Goal: Find specific page/section: Find specific page/section

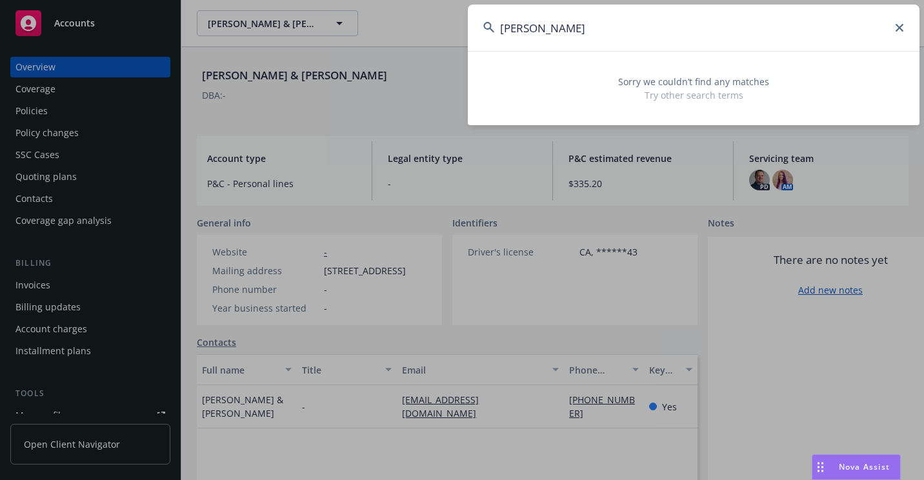
drag, startPoint x: 728, startPoint y: 35, endPoint x: 470, endPoint y: 43, distance: 258.1
click at [470, 43] on input "[PERSON_NAME]" at bounding box center [694, 28] width 452 height 46
paste input "609386516 311 7"
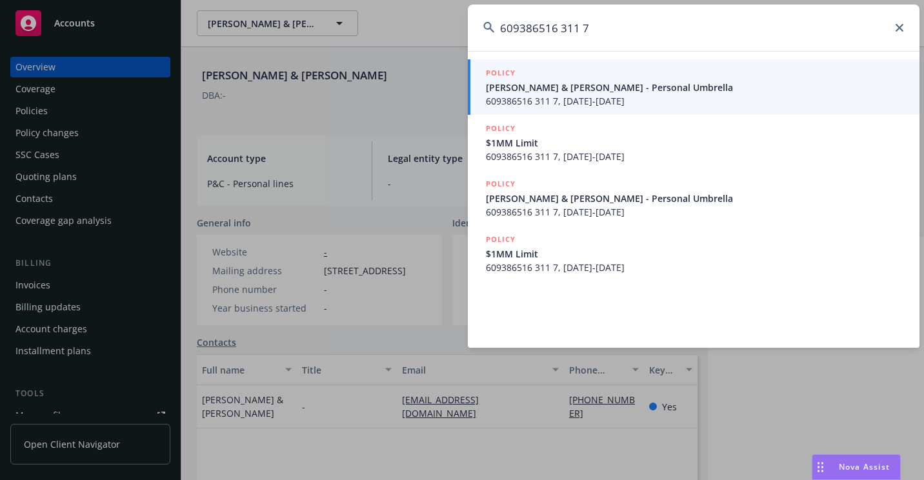
type input "609386516 311 7"
click at [505, 95] on span "609386516 311 7, [DATE]-[DATE]" at bounding box center [695, 101] width 418 height 14
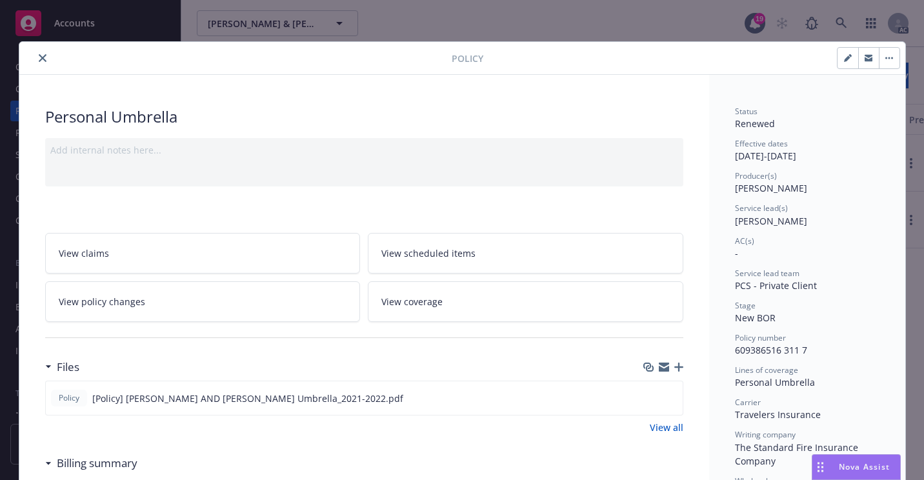
click at [43, 60] on button "close" at bounding box center [42, 57] width 15 height 15
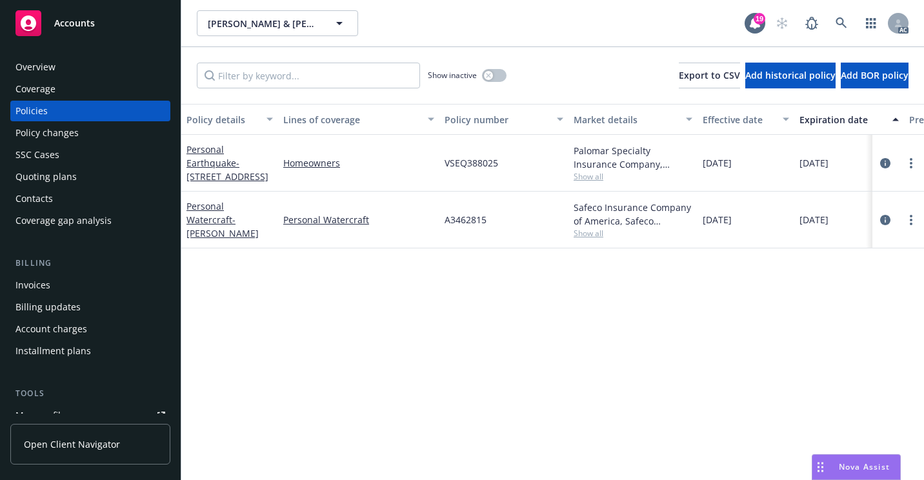
click at [70, 68] on div "Overview" at bounding box center [90, 67] width 150 height 21
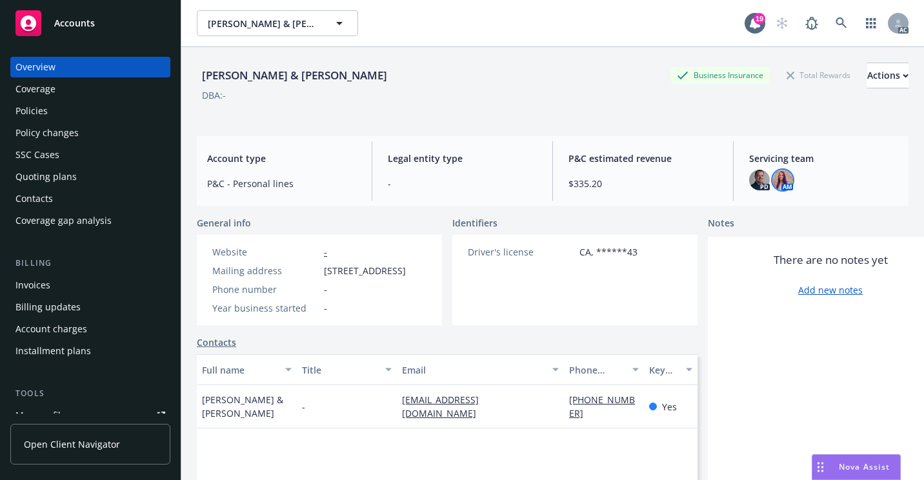
click at [777, 183] on img at bounding box center [782, 180] width 21 height 21
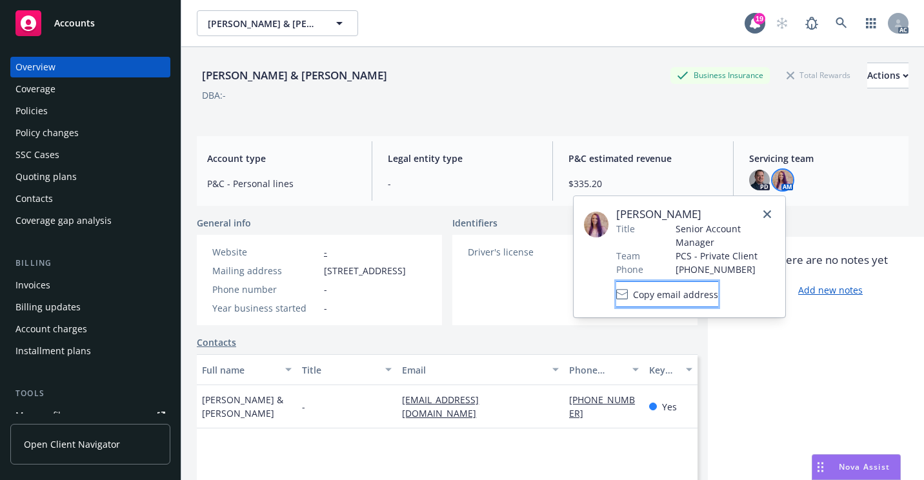
click at [717, 293] on span "Copy email address" at bounding box center [675, 295] width 85 height 14
drag, startPoint x: 713, startPoint y: 292, endPoint x: 661, endPoint y: 295, distance: 52.3
click at [690, 297] on span "Copy email address" at bounding box center [675, 295] width 85 height 14
drag, startPoint x: 692, startPoint y: 293, endPoint x: 577, endPoint y: 314, distance: 116.7
click at [692, 293] on span "Copy email address" at bounding box center [675, 295] width 85 height 14
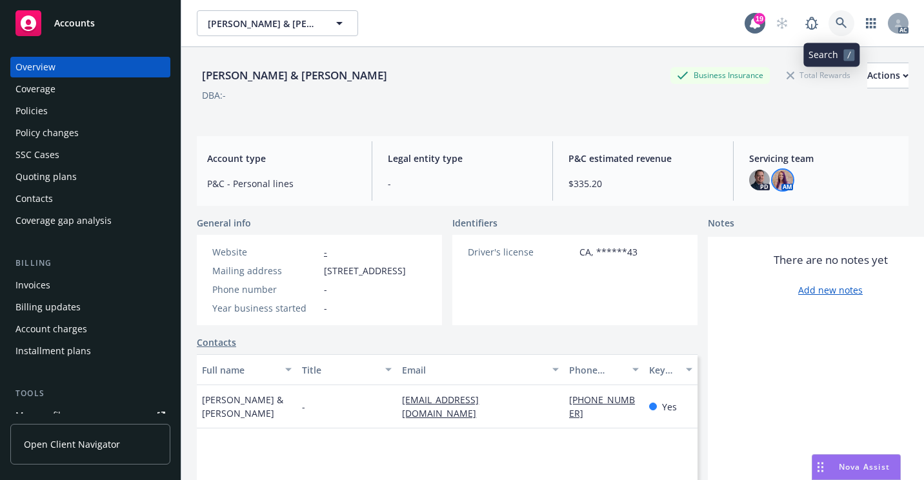
click at [833, 17] on link at bounding box center [841, 23] width 26 height 26
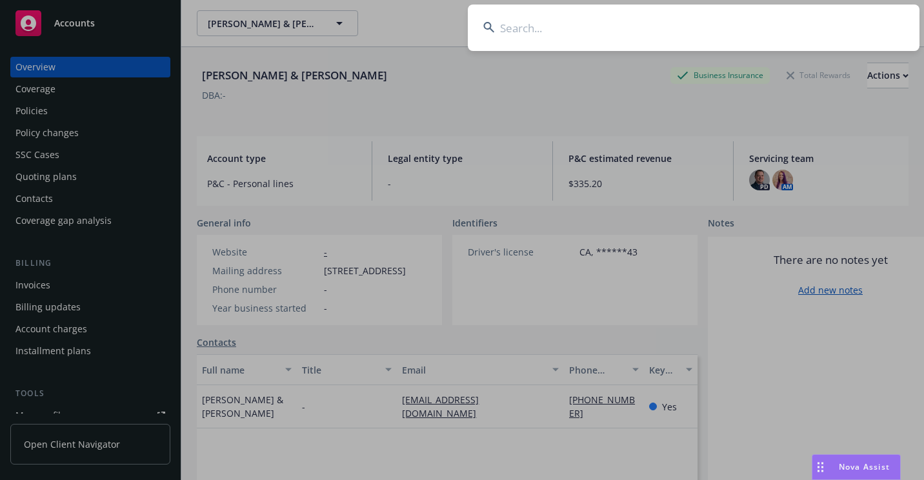
type input "VSEQ450996"
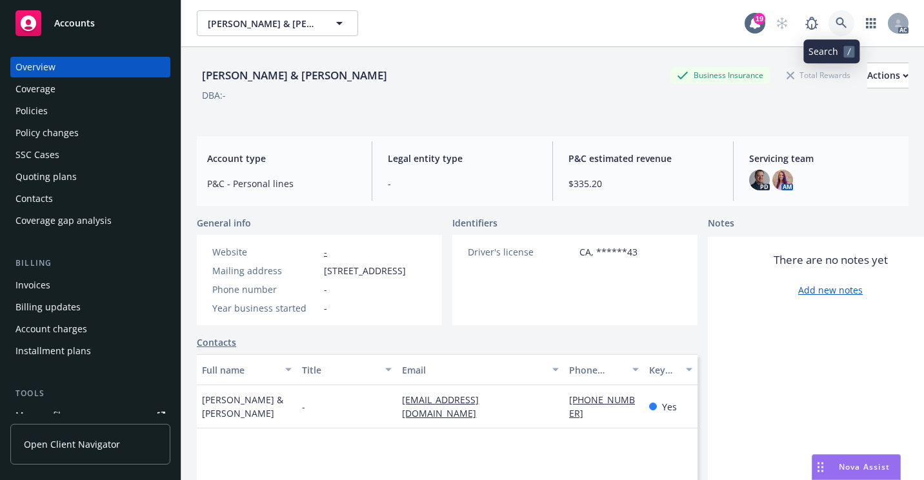
click at [835, 25] on icon at bounding box center [841, 23] width 12 height 12
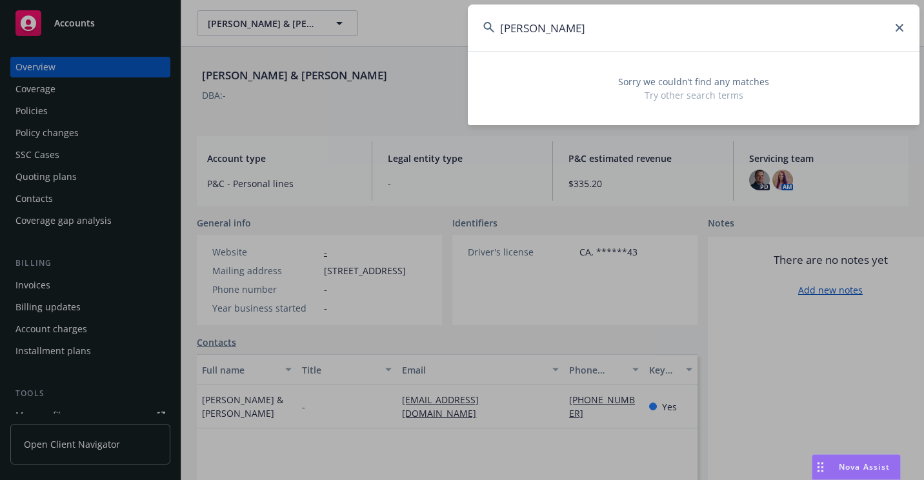
drag, startPoint x: 656, startPoint y: 32, endPoint x: 483, endPoint y: 28, distance: 172.9
click at [482, 28] on input "[PERSON_NAME]" at bounding box center [694, 28] width 452 height 46
paste input "PCG 0067632063"
drag, startPoint x: 668, startPoint y: 26, endPoint x: 473, endPoint y: 23, distance: 195.5
click at [473, 23] on input "PCG 0067632063" at bounding box center [694, 28] width 452 height 46
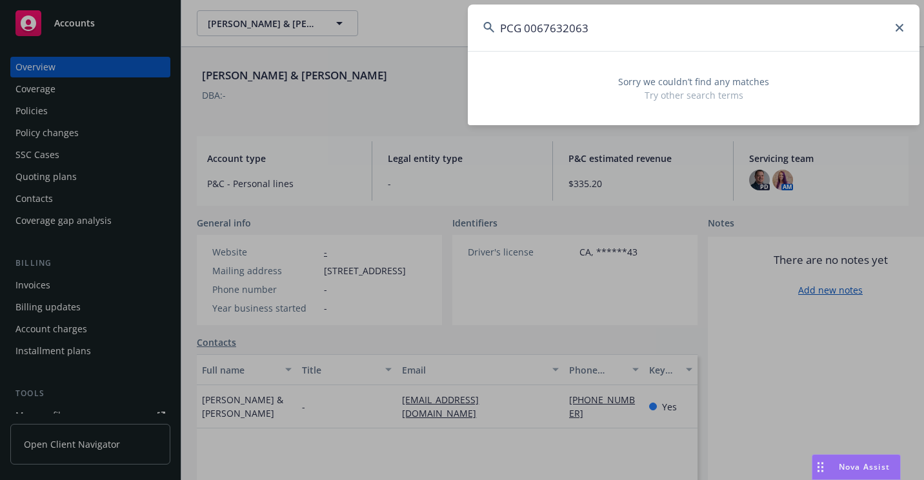
paste input ": [PERSON_NAME]"
click at [505, 26] on input ": [PERSON_NAME]" at bounding box center [694, 28] width 452 height 46
drag, startPoint x: 542, startPoint y: 26, endPoint x: 610, endPoint y: 34, distance: 67.5
click at [610, 34] on input "[PERSON_NAME]" at bounding box center [694, 28] width 452 height 46
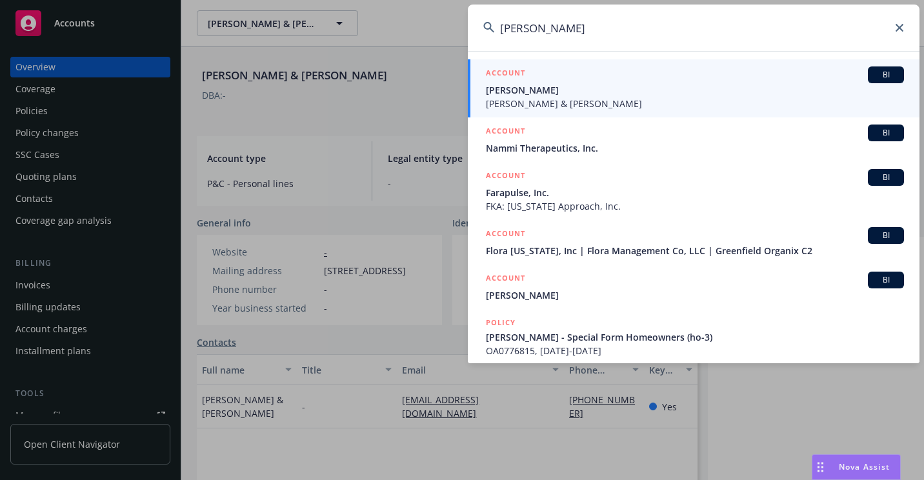
type input "[PERSON_NAME]"
click at [561, 97] on span "[PERSON_NAME] & [PERSON_NAME]" at bounding box center [695, 104] width 418 height 14
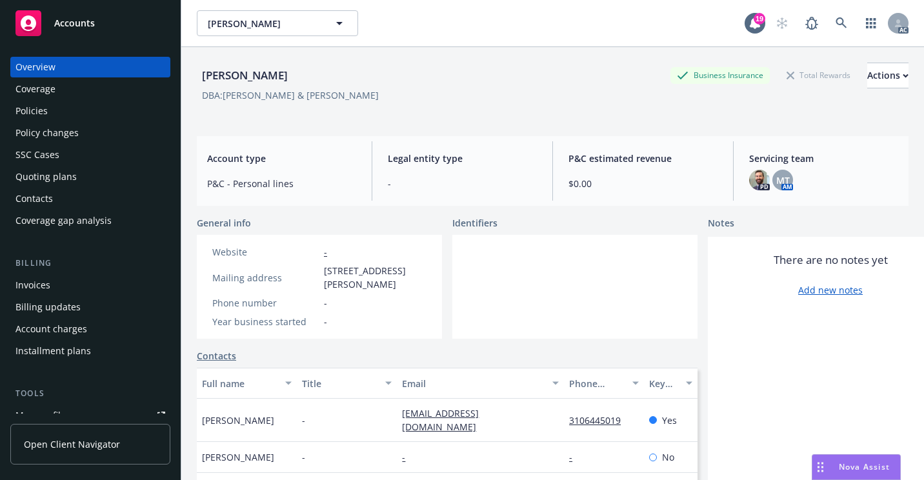
click at [65, 110] on div "Policies" at bounding box center [90, 111] width 150 height 21
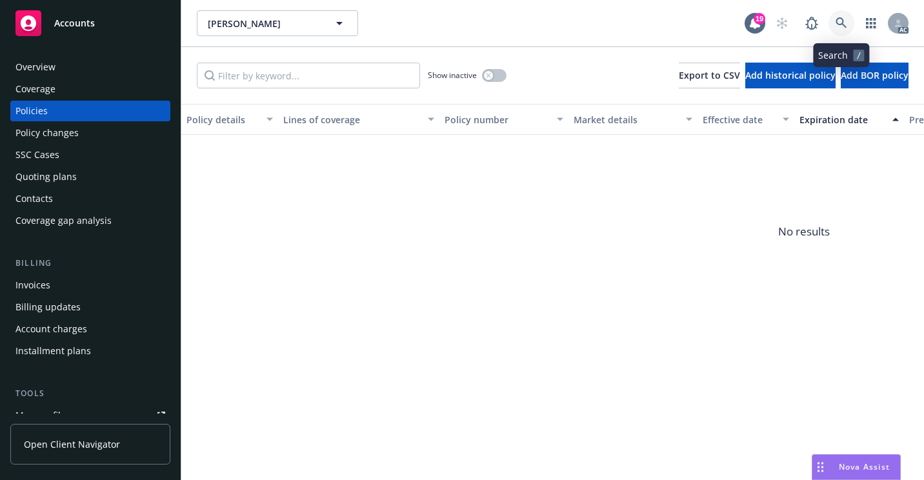
click at [840, 21] on icon at bounding box center [841, 23] width 12 height 12
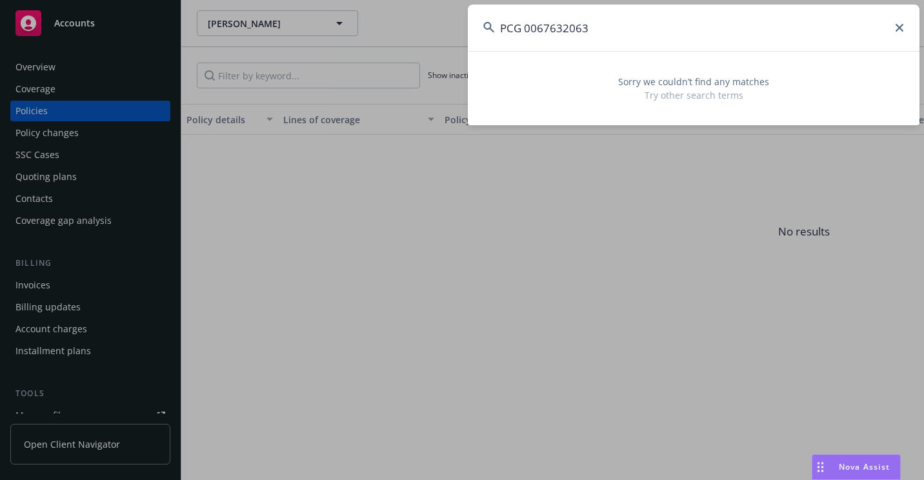
drag, startPoint x: 595, startPoint y: 29, endPoint x: 495, endPoint y: 30, distance: 100.6
click at [495, 30] on input "PCG 0067632063" at bounding box center [694, 28] width 452 height 46
paste input "[PERSON_NAME]"
click at [543, 31] on input "[PERSON_NAME]" at bounding box center [694, 28] width 452 height 46
drag, startPoint x: 542, startPoint y: 31, endPoint x: 605, endPoint y: 37, distance: 63.5
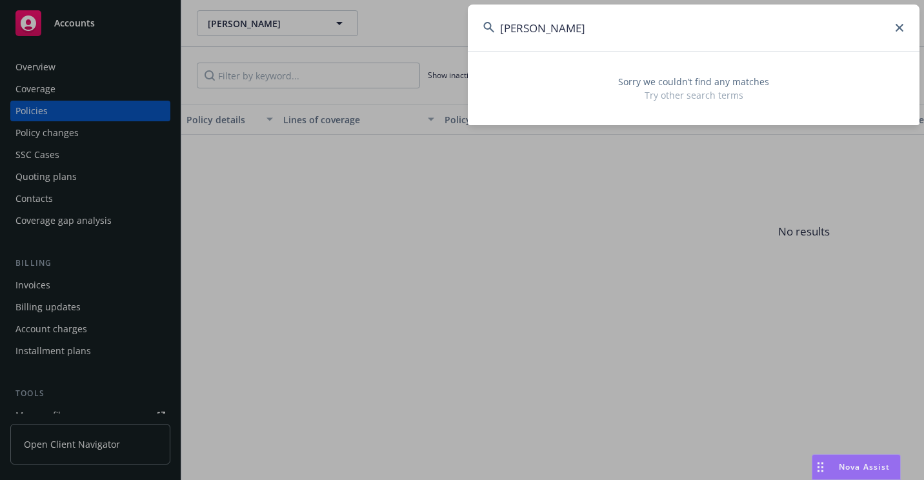
click at [605, 37] on input "[PERSON_NAME]" at bounding box center [694, 28] width 452 height 46
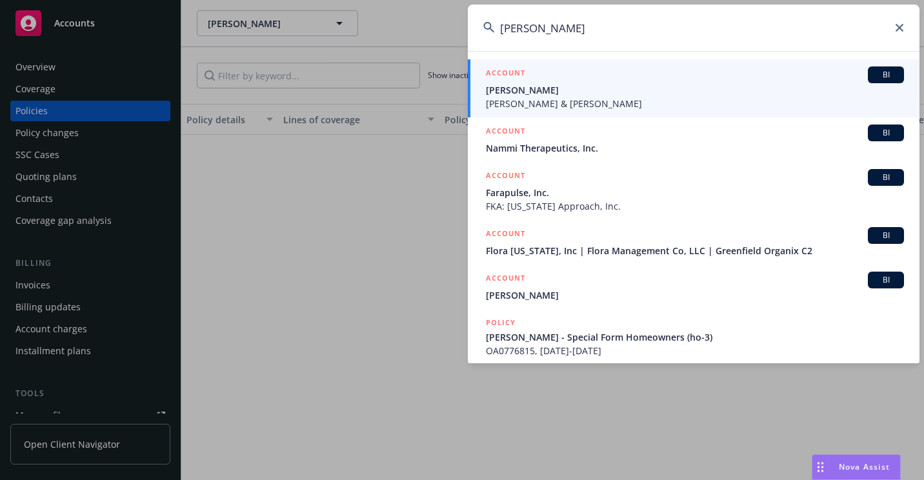
type input "[PERSON_NAME]"
click at [564, 91] on span "[PERSON_NAME]" at bounding box center [695, 90] width 418 height 14
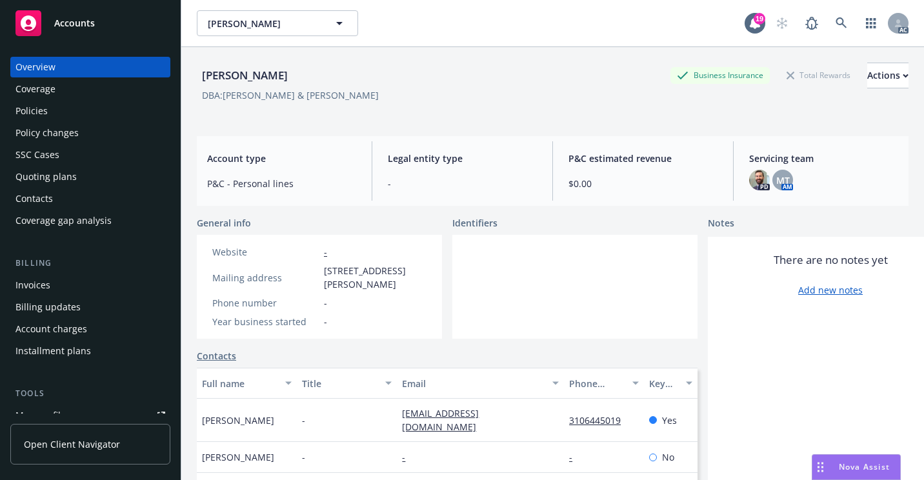
click at [81, 109] on div "Policies" at bounding box center [90, 111] width 150 height 21
